Goal: Transaction & Acquisition: Book appointment/travel/reservation

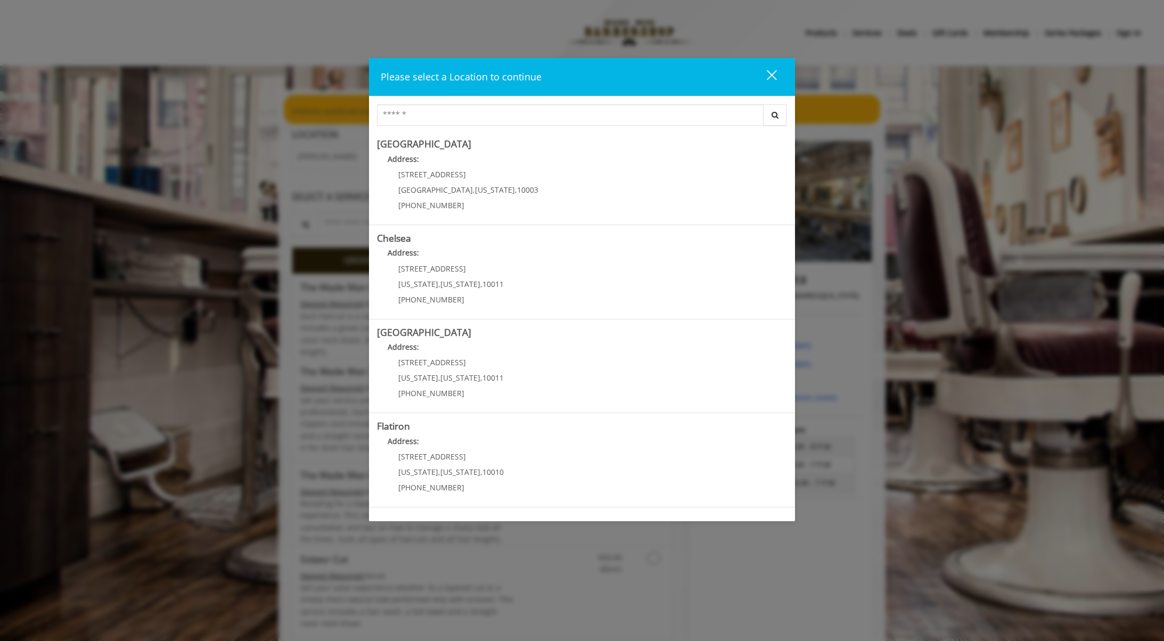
click at [773, 82] on div "close" at bounding box center [764, 77] width 21 height 16
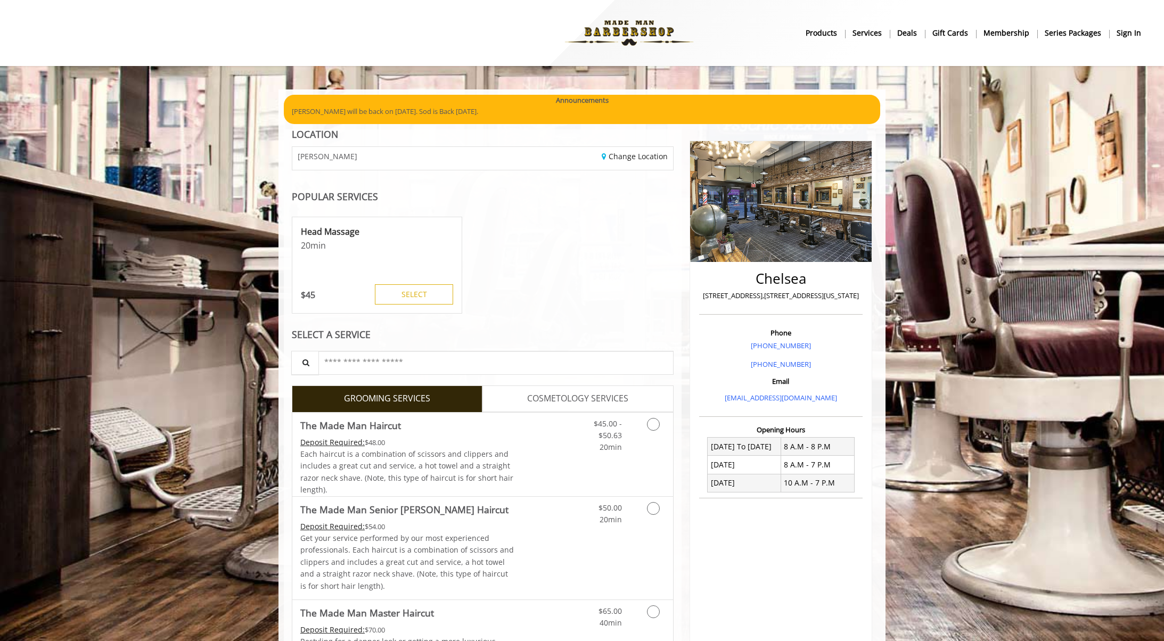
click at [1121, 35] on b "sign in" at bounding box center [1128, 33] width 24 height 12
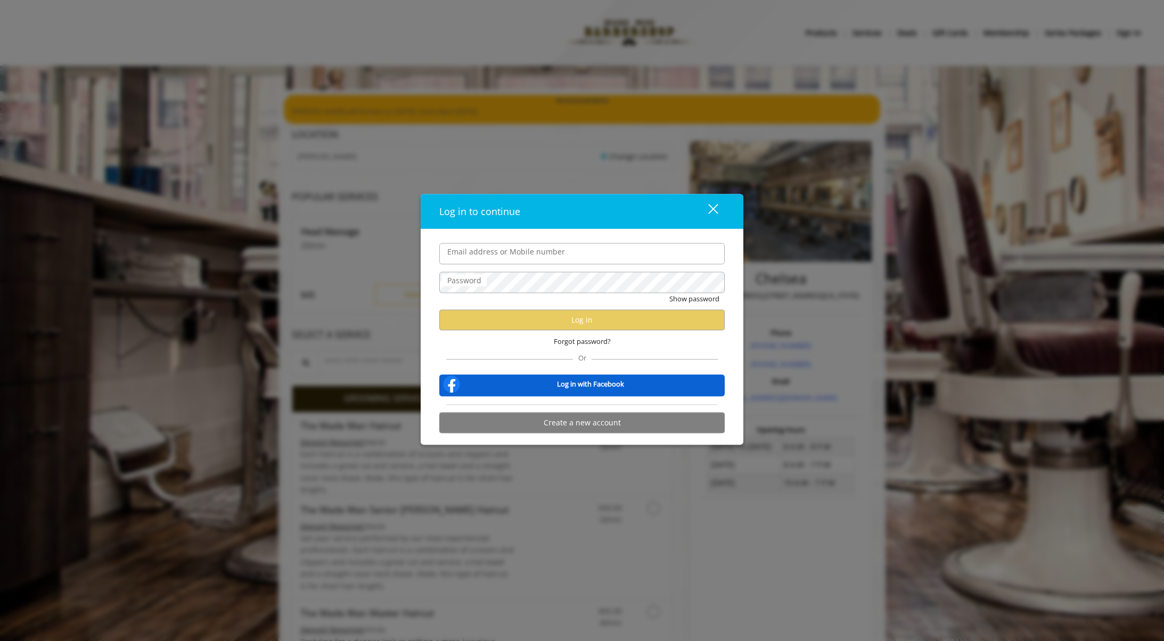
type input "**********"
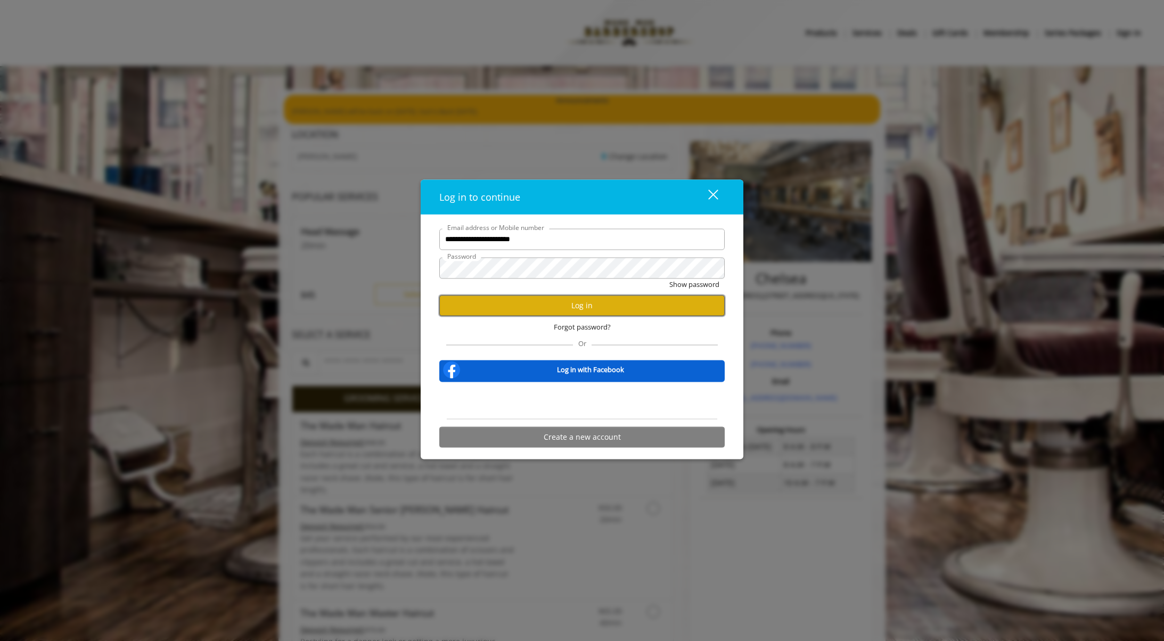
click at [605, 295] on button "Log in" at bounding box center [581, 305] width 285 height 21
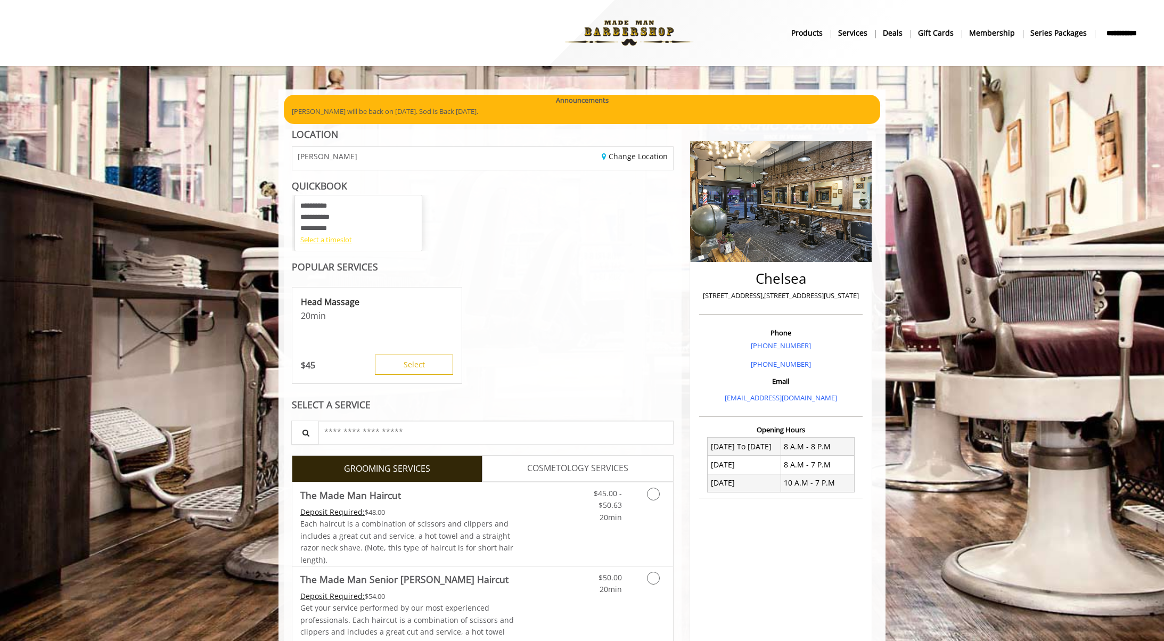
click at [321, 238] on div "Select a timeslot" at bounding box center [358, 239] width 116 height 11
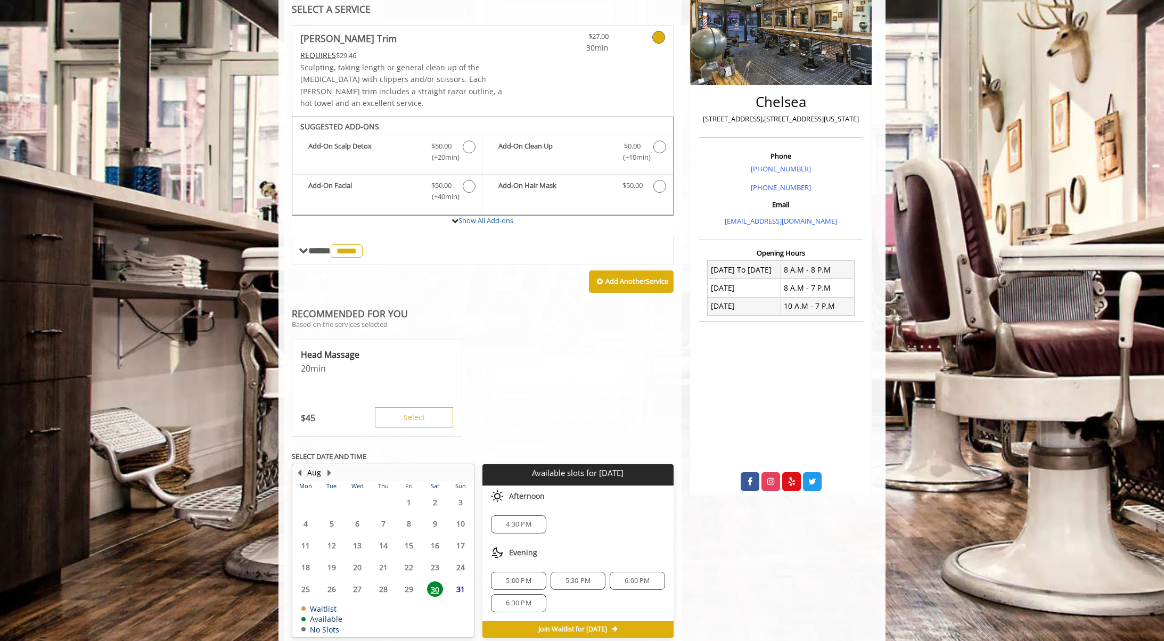
scroll to position [193, 0]
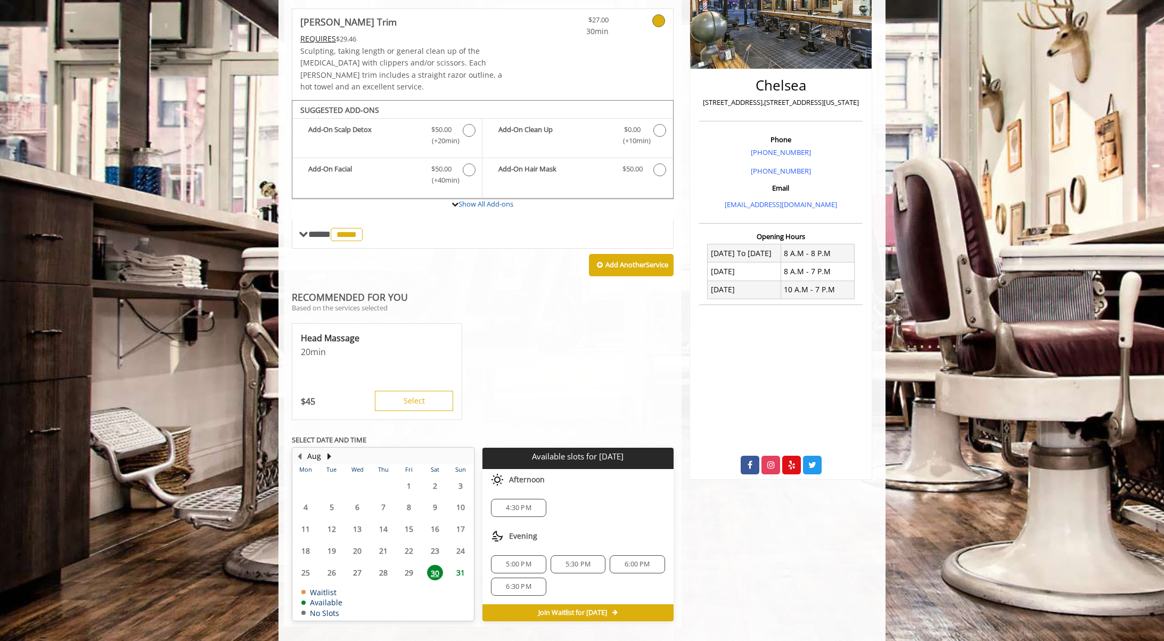
click at [517, 504] on span "4:30 PM" at bounding box center [518, 508] width 25 height 9
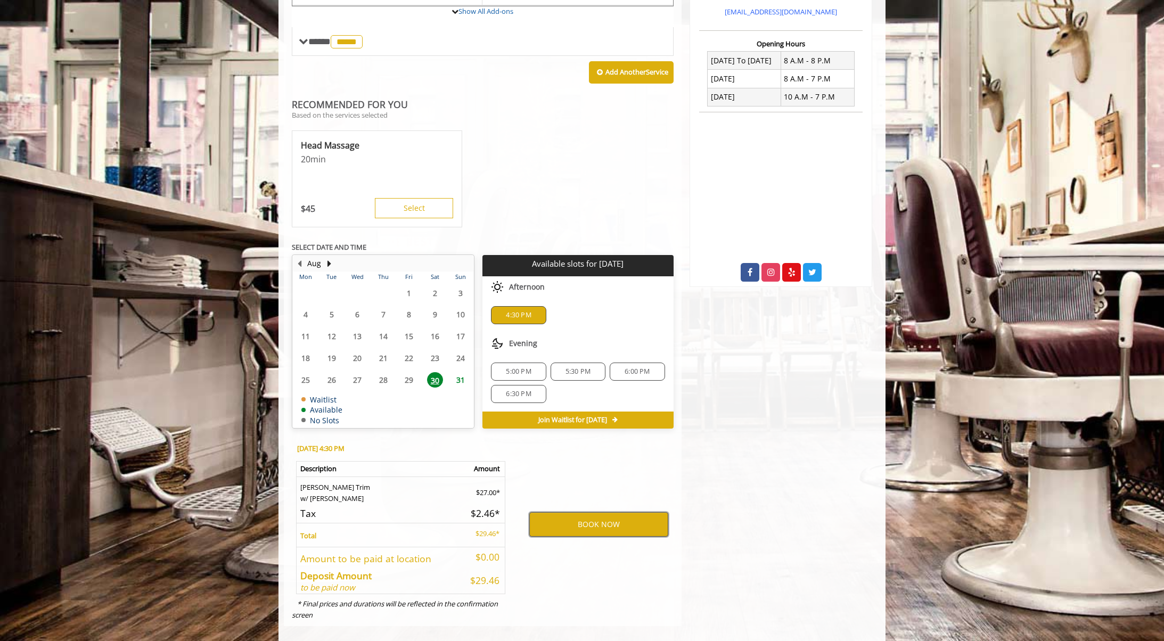
click at [619, 516] on button "BOOK NOW" at bounding box center [598, 524] width 139 height 24
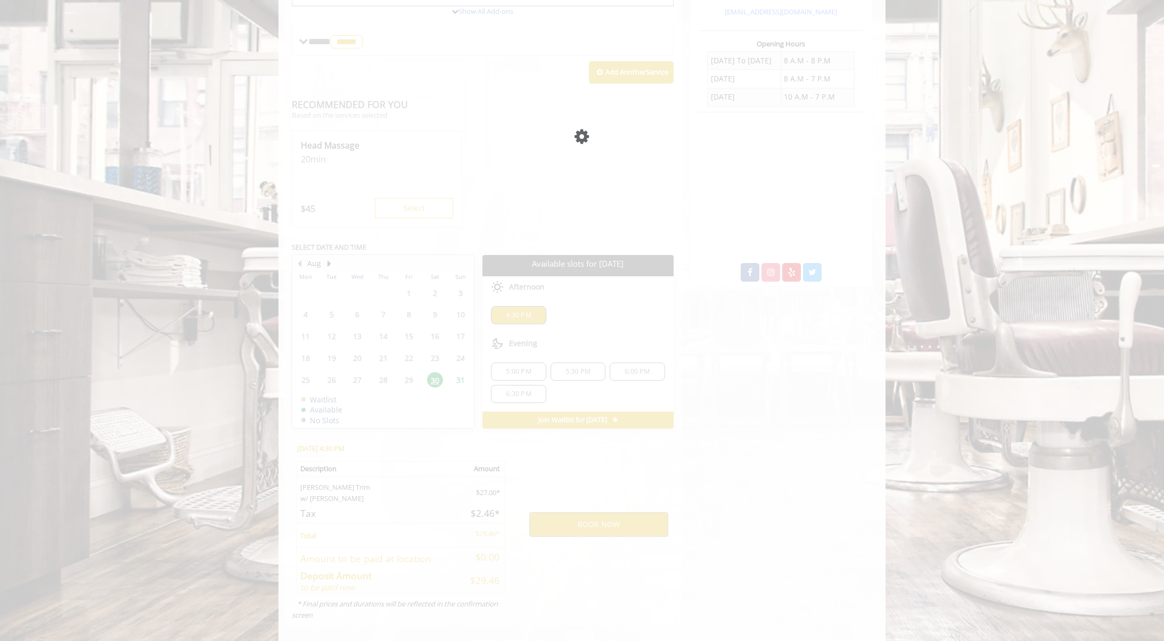
scroll to position [0, 0]
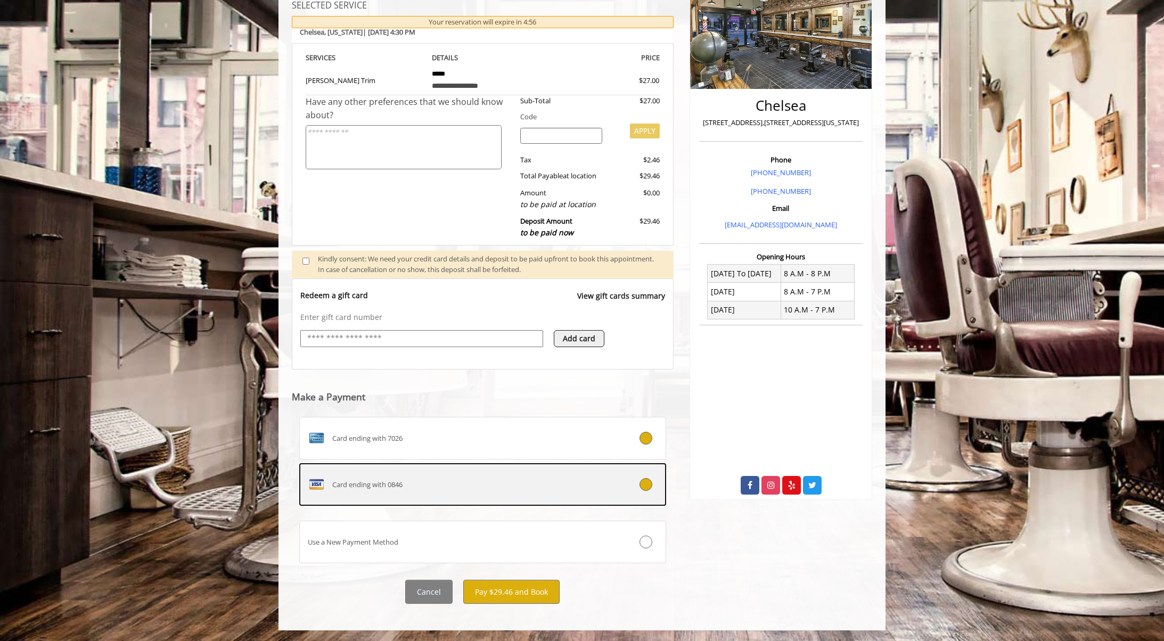
click at [549, 492] on div "Card ending with 0846" at bounding box center [452, 484] width 305 height 17
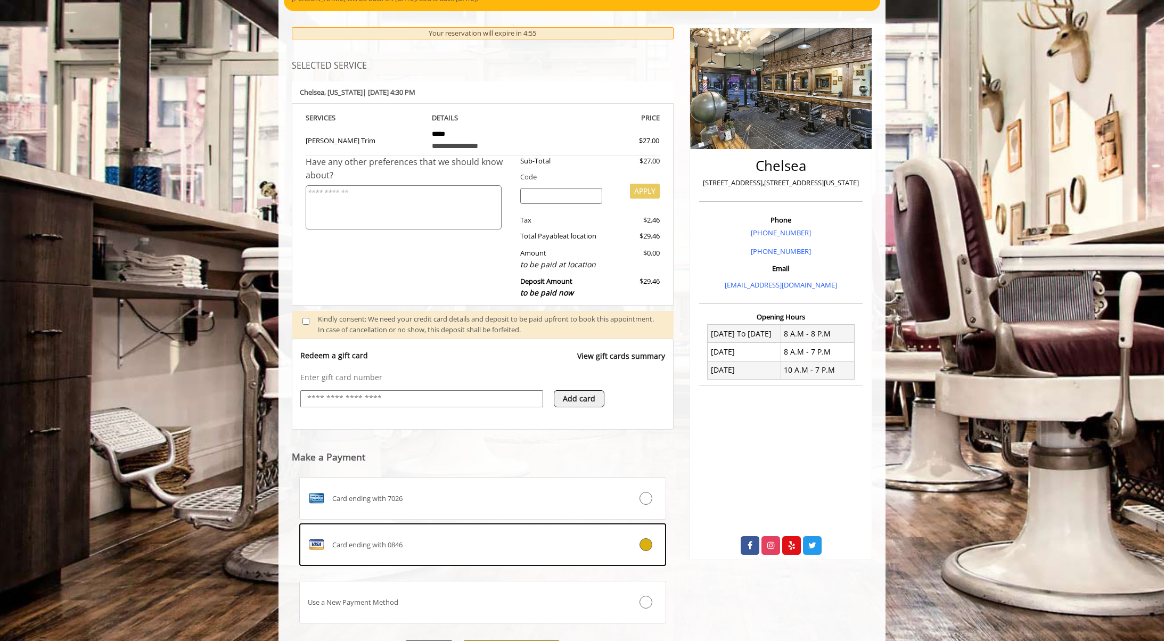
scroll to position [173, 0]
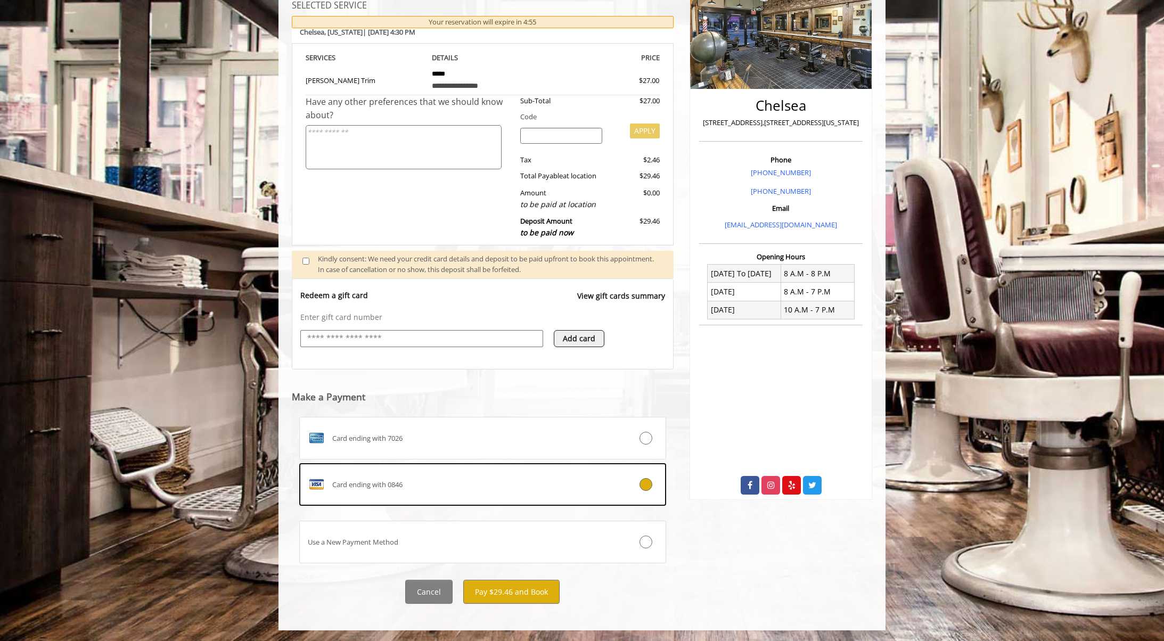
click at [775, 574] on div "Chelsea [STREET_ADDRESS],[STREET_ADDRESS][US_STATE] Phone [PHONE_NUMBER] [PHONE…" at bounding box center [780, 285] width 199 height 658
click at [517, 591] on button "Pay $29.46 and Book" at bounding box center [511, 592] width 96 height 24
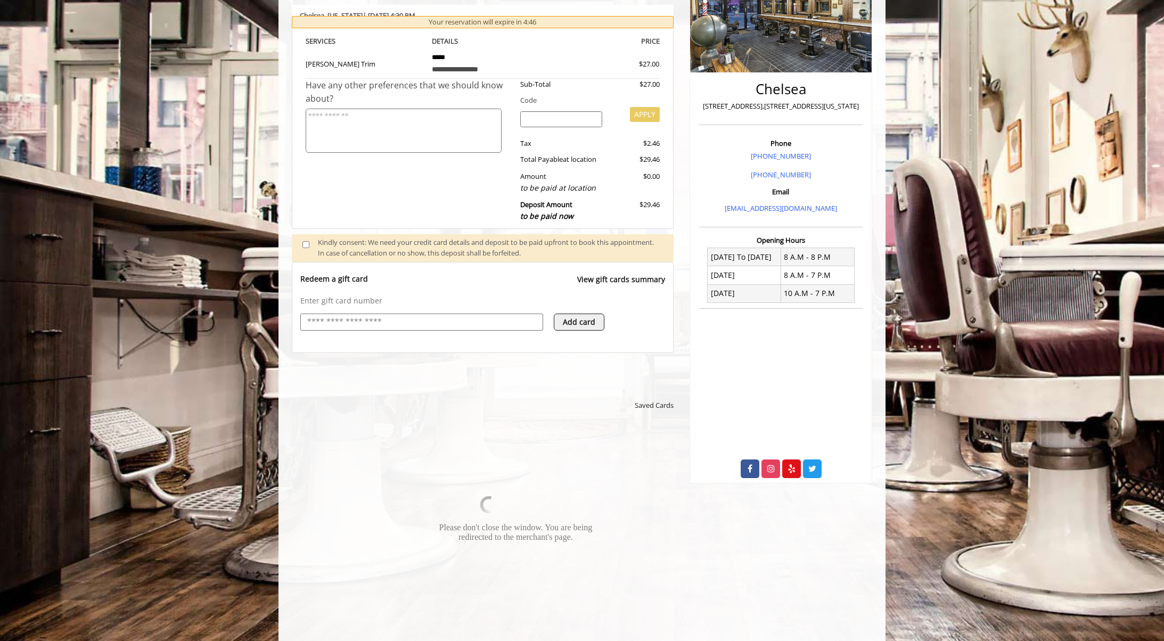
scroll to position [221, 0]
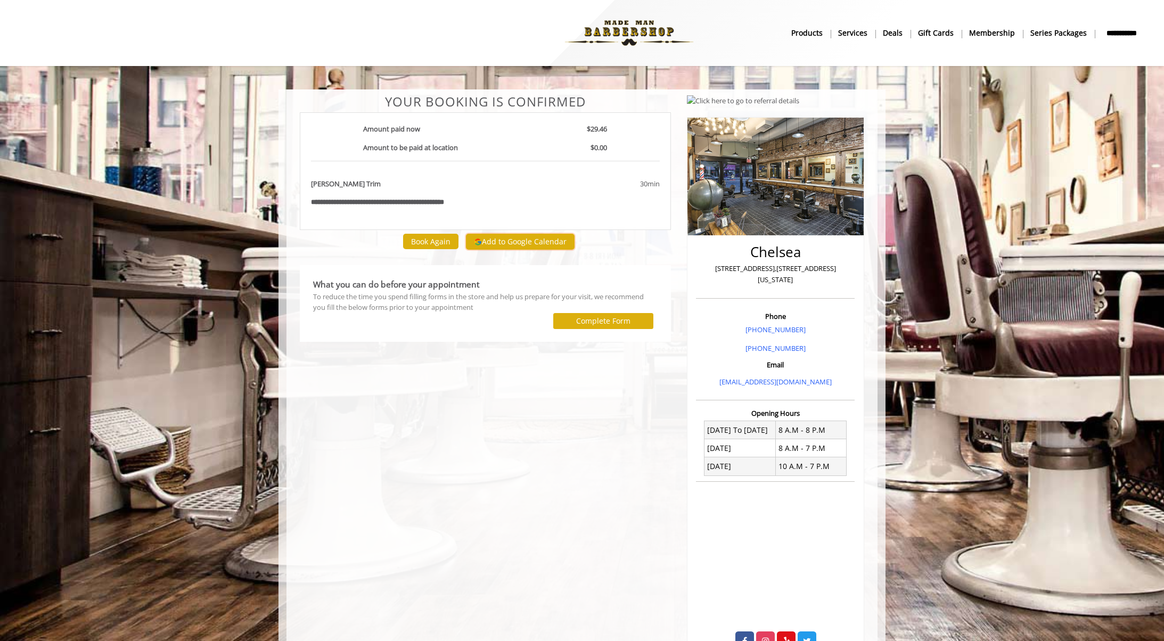
click at [539, 244] on button "Add to Google Calendar" at bounding box center [520, 242] width 109 height 16
